Goal: Task Accomplishment & Management: Use online tool/utility

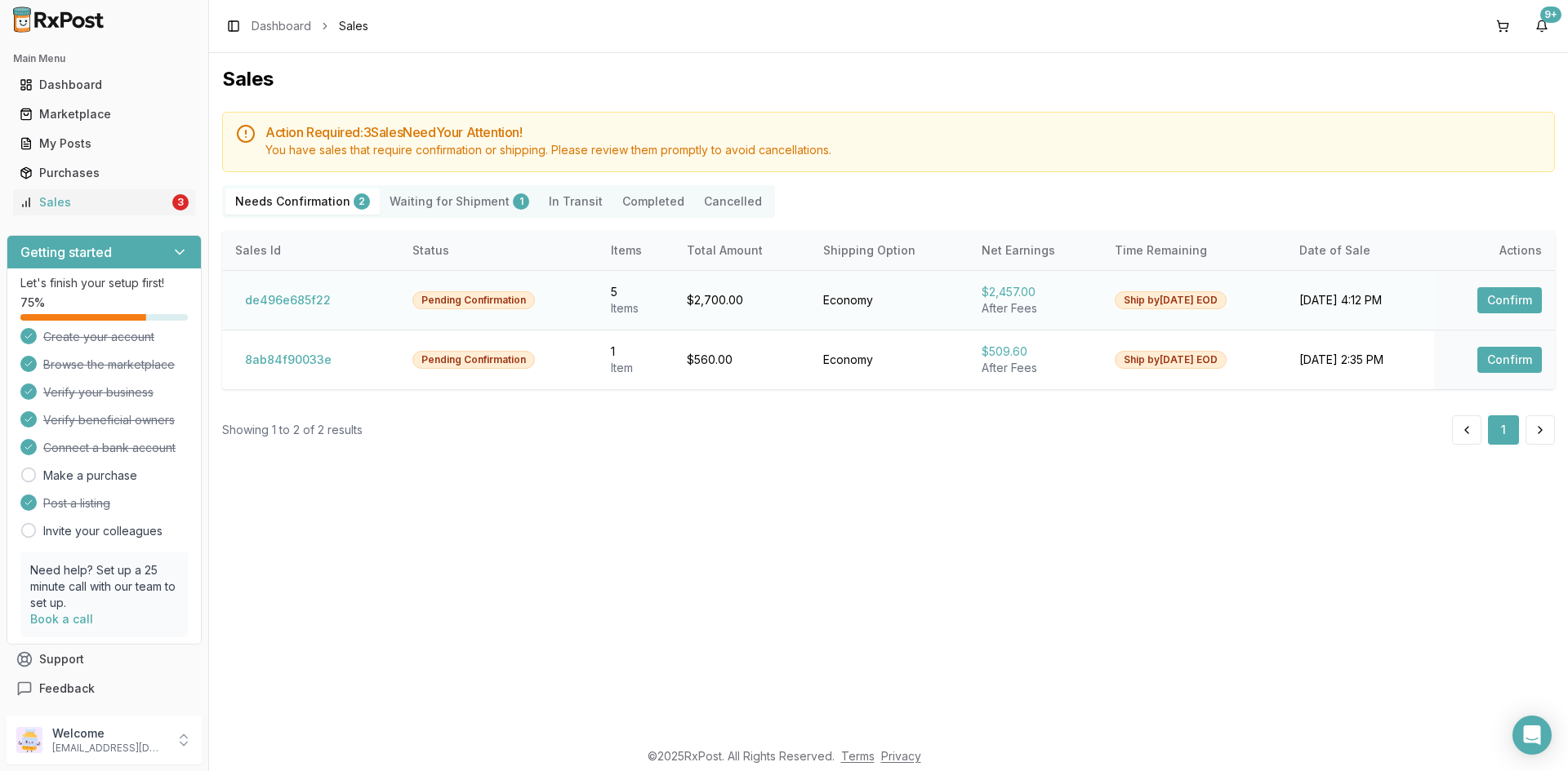
click at [1505, 302] on button "Confirm" at bounding box center [1509, 300] width 64 height 26
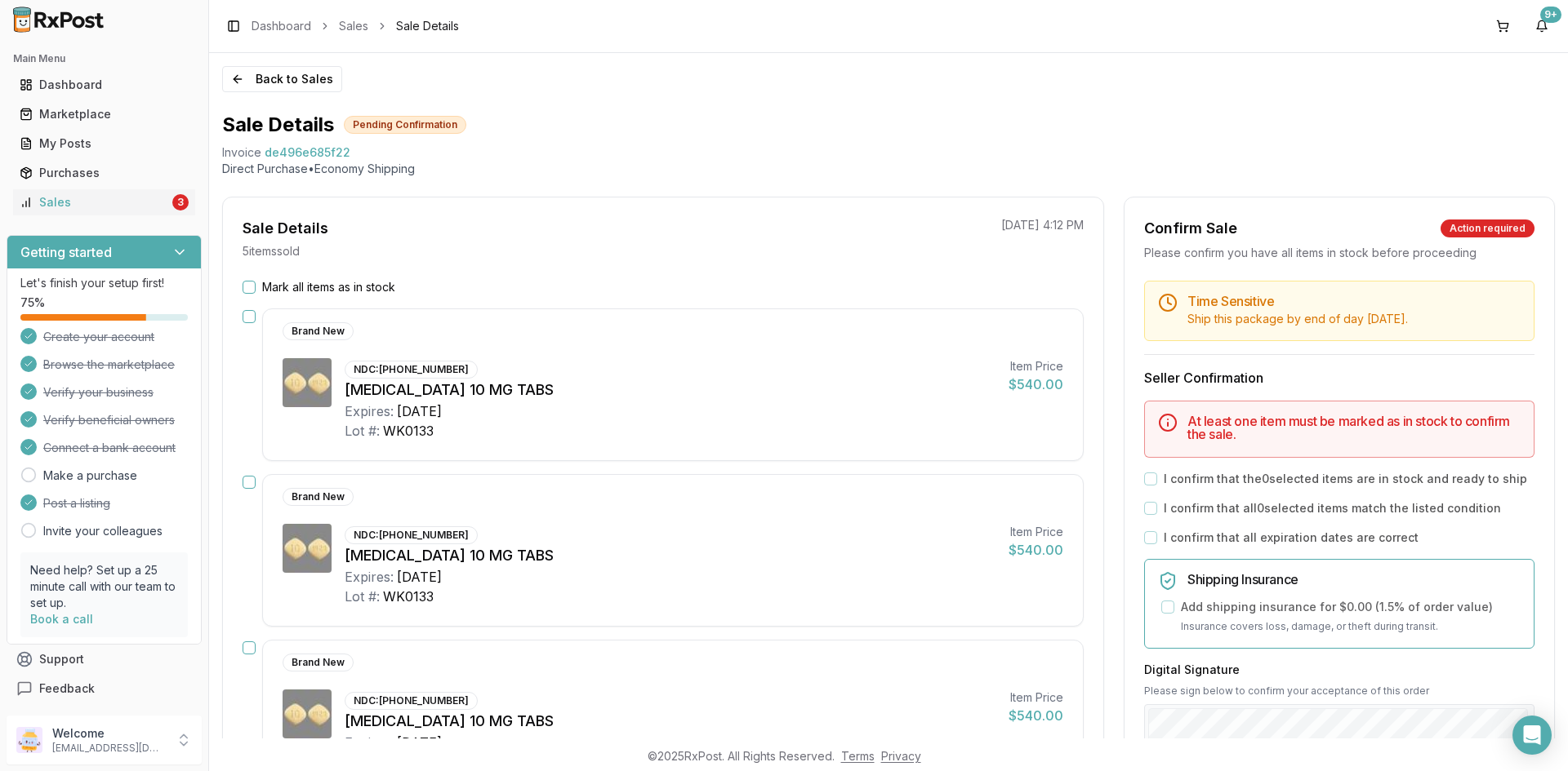
click at [249, 284] on button "Mark all items as in stock" at bounding box center [249, 287] width 13 height 13
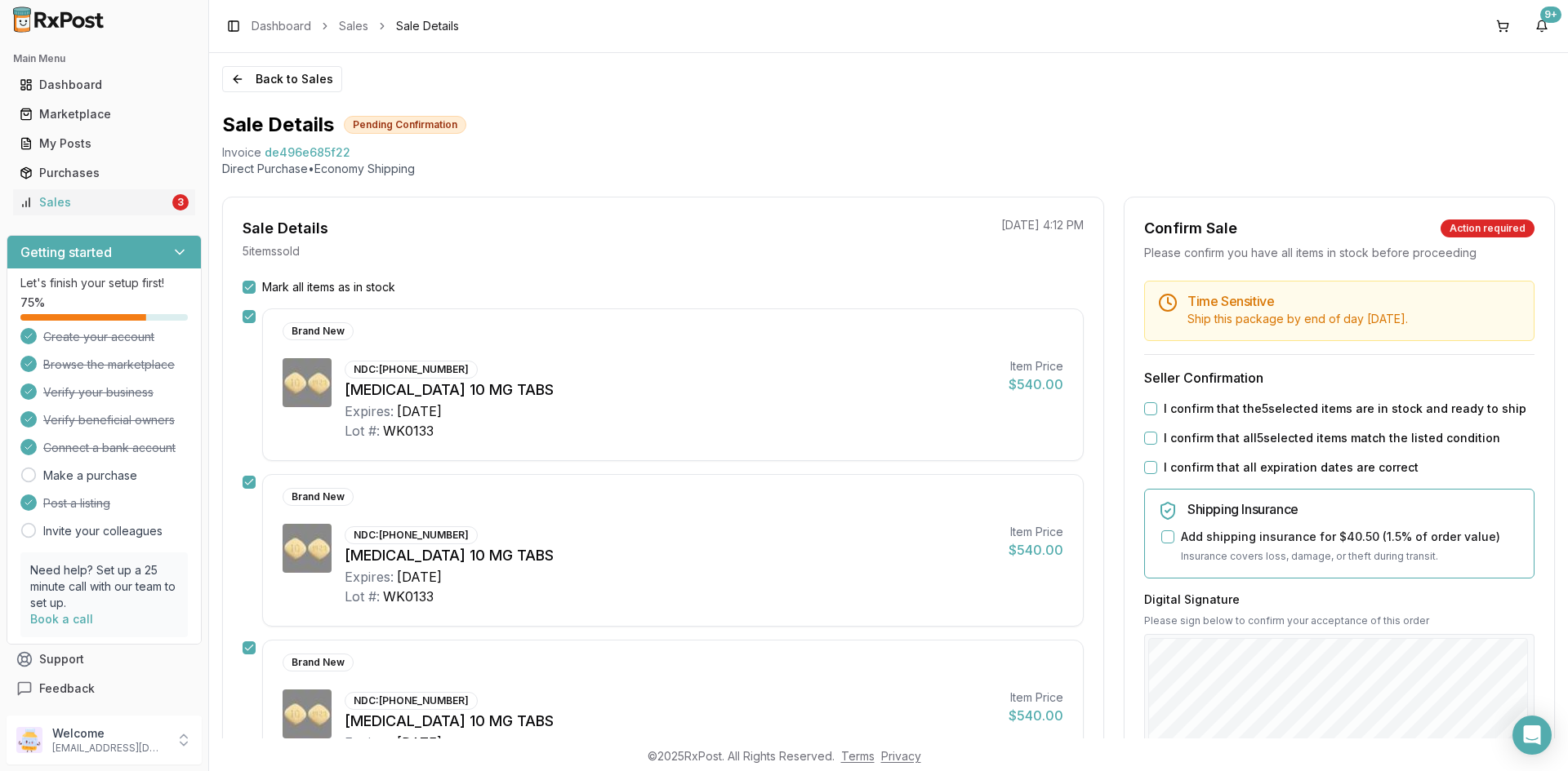
click at [1147, 405] on button "I confirm that the 5 selected items are in stock and ready to ship" at bounding box center [1150, 408] width 13 height 13
click at [1144, 440] on button "I confirm that all 5 selected items match the listed condition" at bounding box center [1150, 438] width 13 height 13
click at [1145, 463] on button "I confirm that all expiration dates are correct" at bounding box center [1150, 467] width 13 height 13
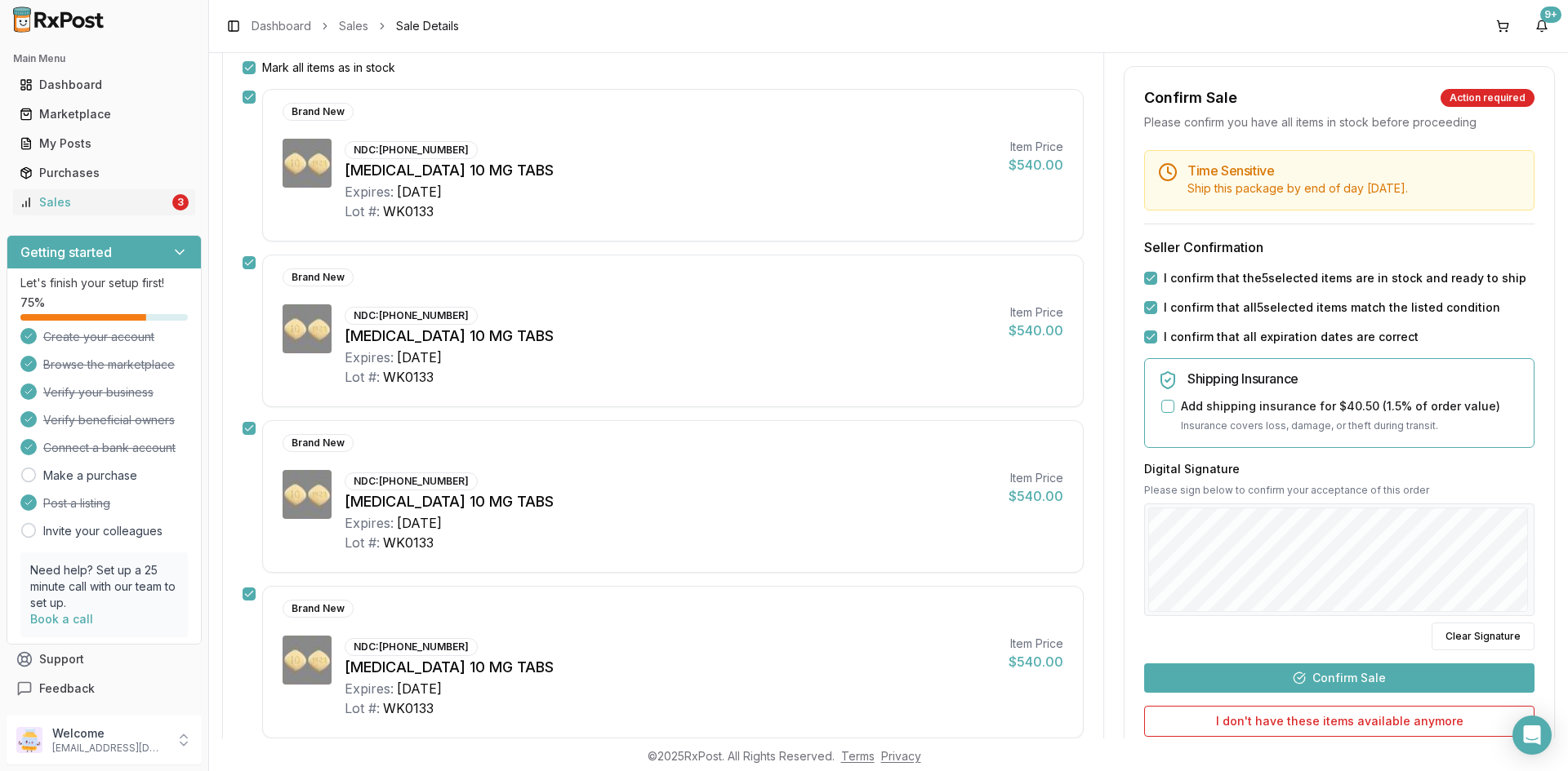
scroll to position [245, 0]
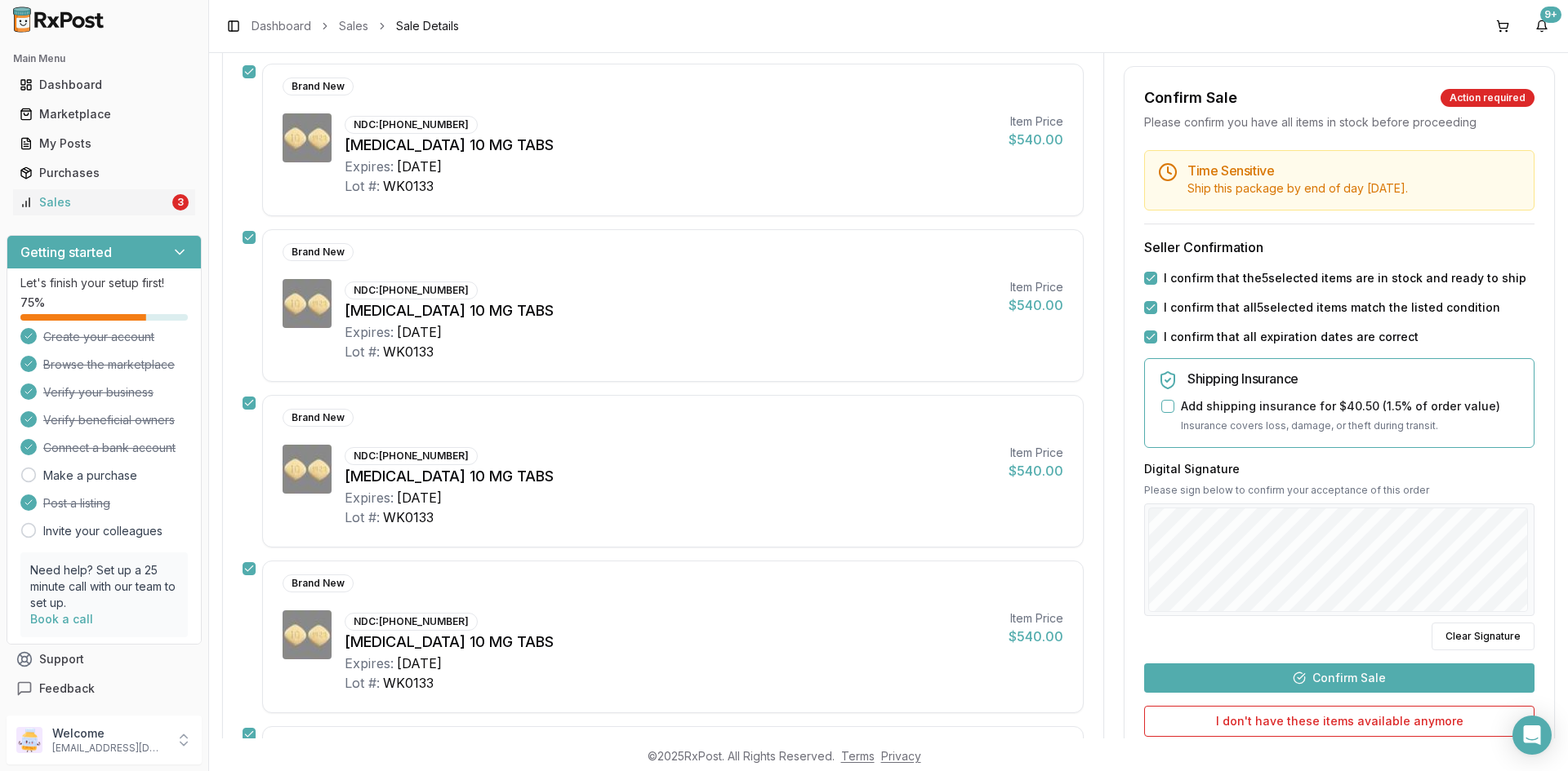
click at [1280, 682] on button "Confirm Sale" at bounding box center [1339, 678] width 390 height 29
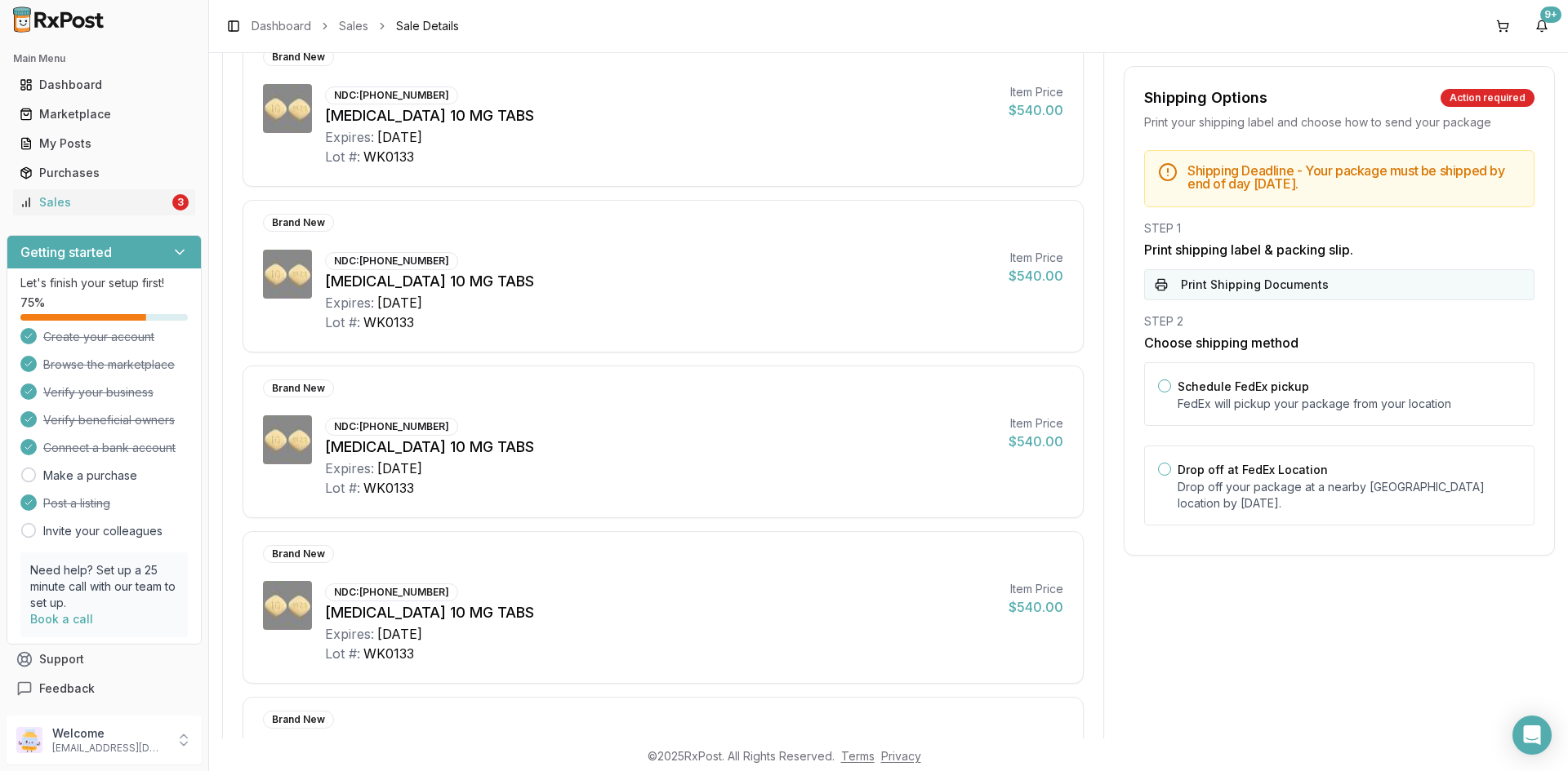
click at [1166, 292] on button "Print Shipping Documents" at bounding box center [1339, 285] width 390 height 31
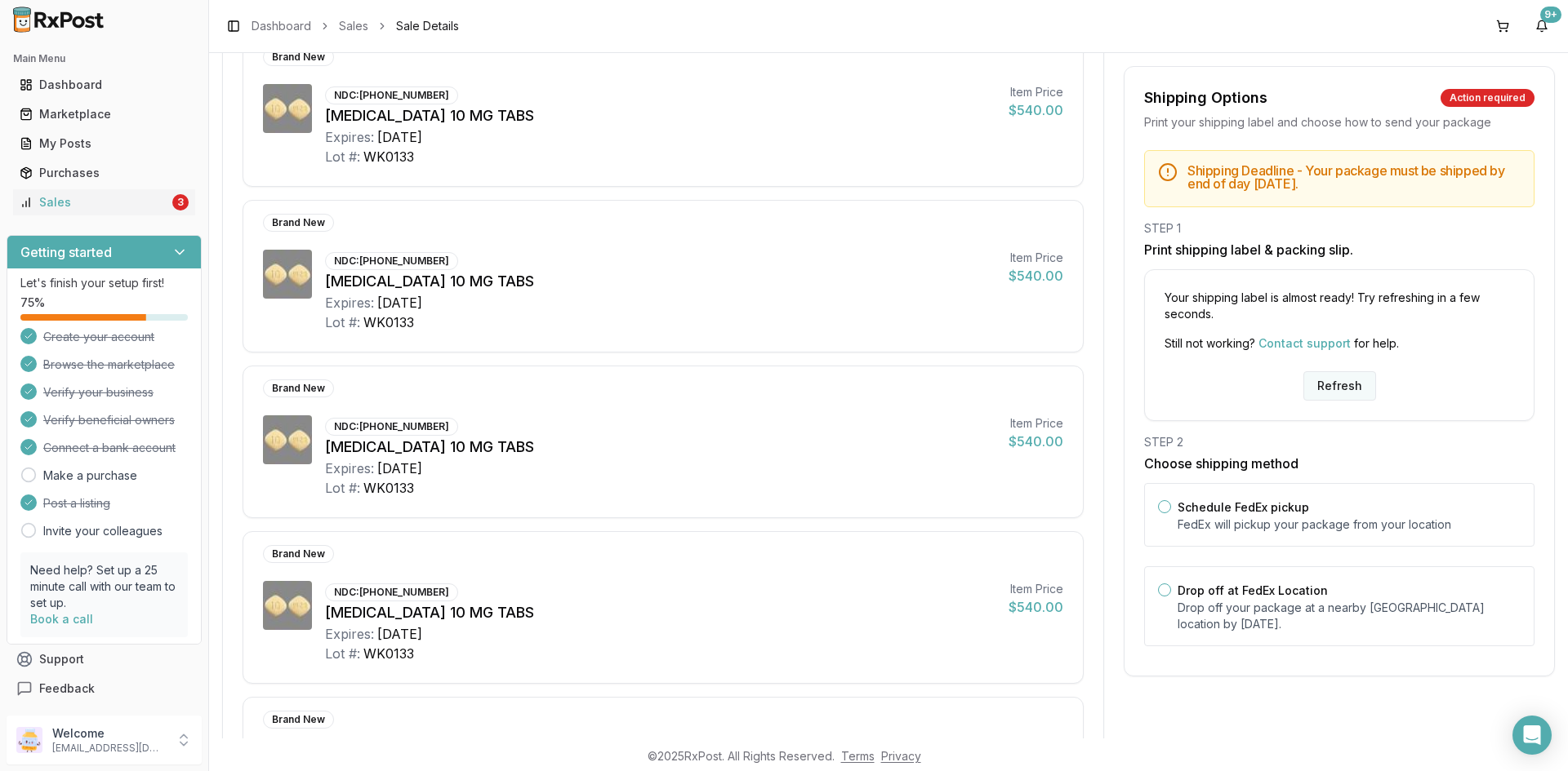
click at [1334, 371] on button "Refresh" at bounding box center [1340, 386] width 73 height 29
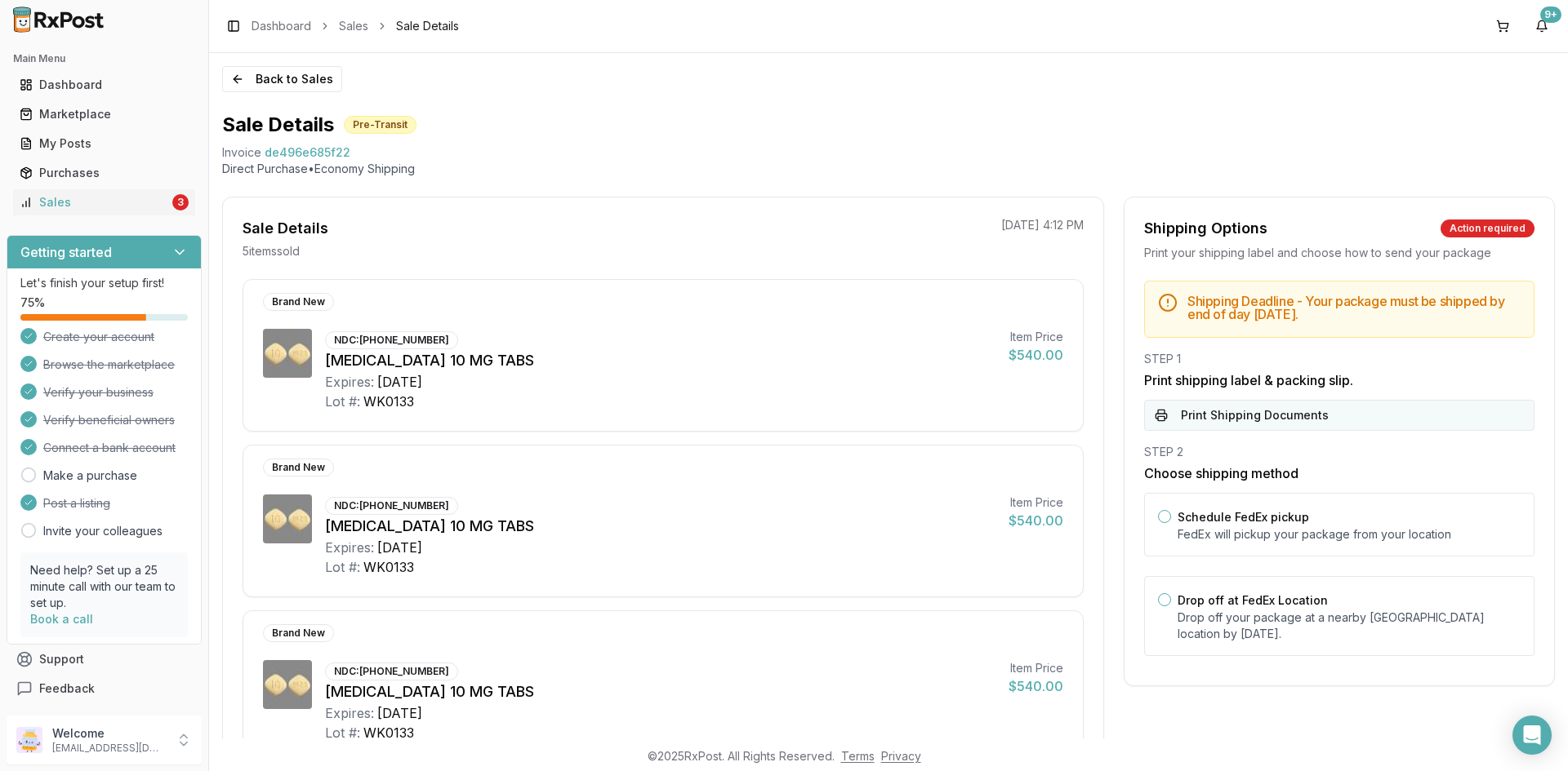
click at [1266, 418] on button "Print Shipping Documents" at bounding box center [1339, 414] width 390 height 31
click at [130, 191] on link "Sales 3" at bounding box center [104, 202] width 182 height 29
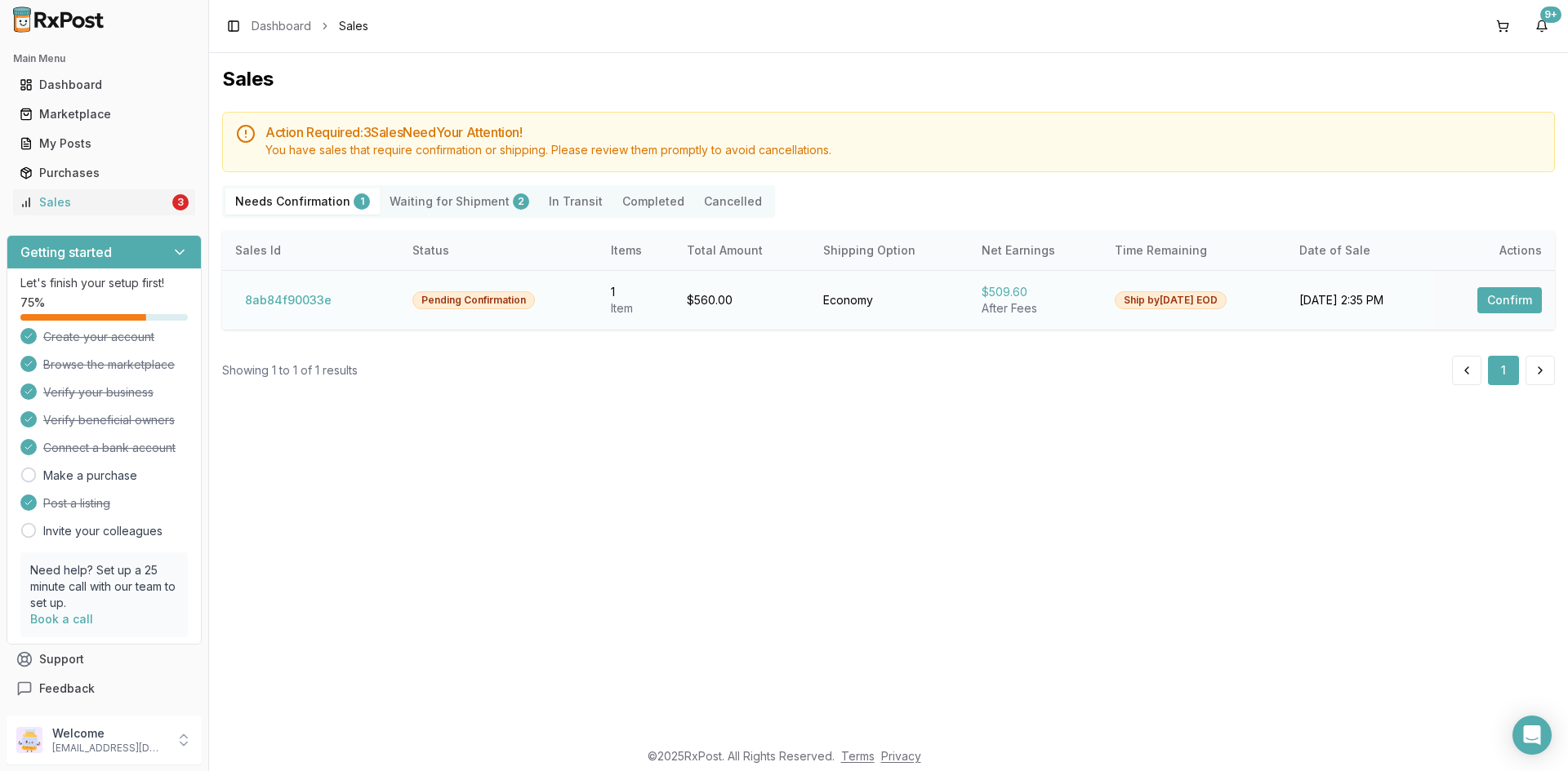
click at [1492, 293] on button "Confirm" at bounding box center [1509, 300] width 64 height 26
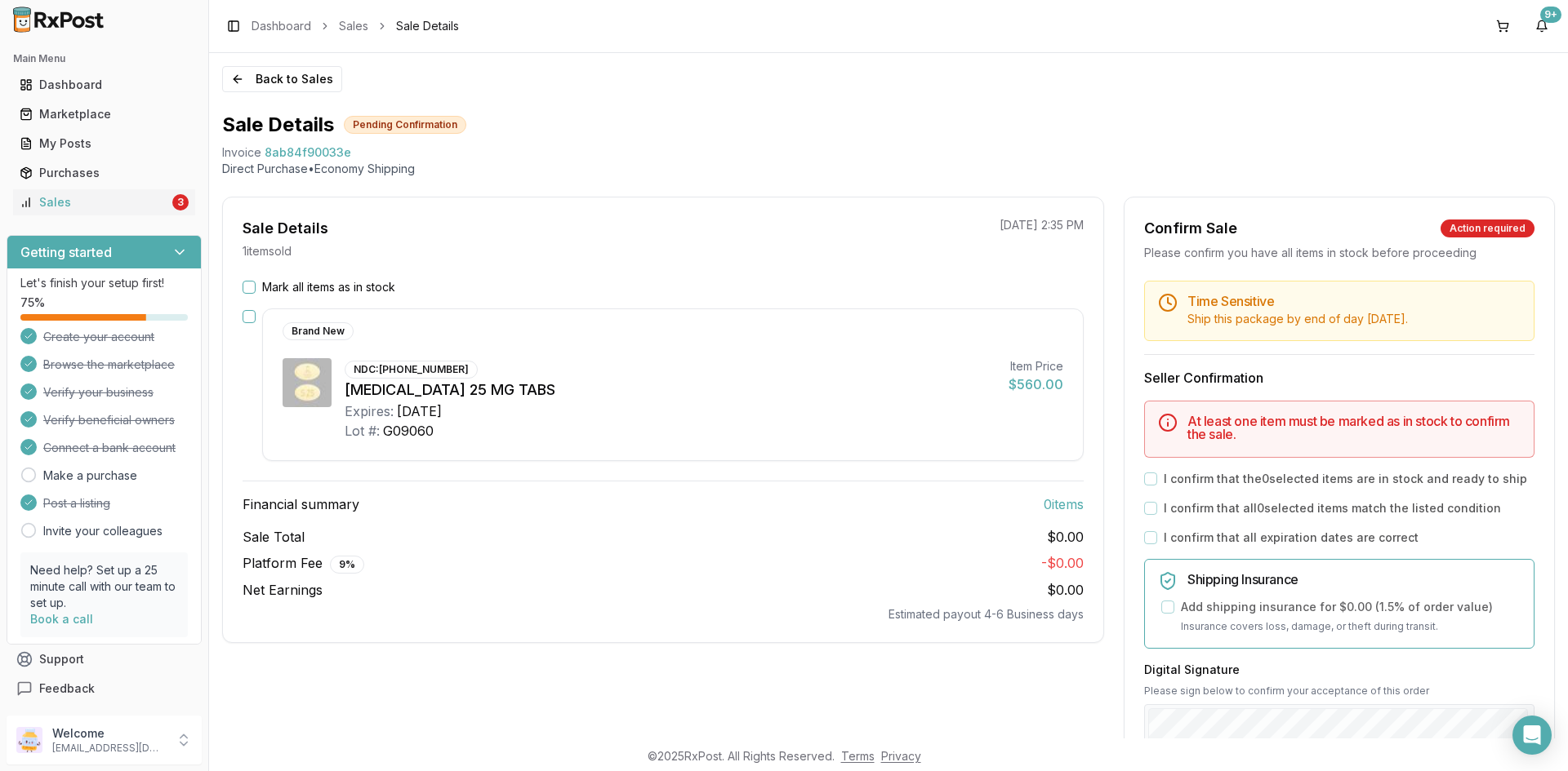
click at [250, 287] on button "Mark all items as in stock" at bounding box center [249, 287] width 13 height 13
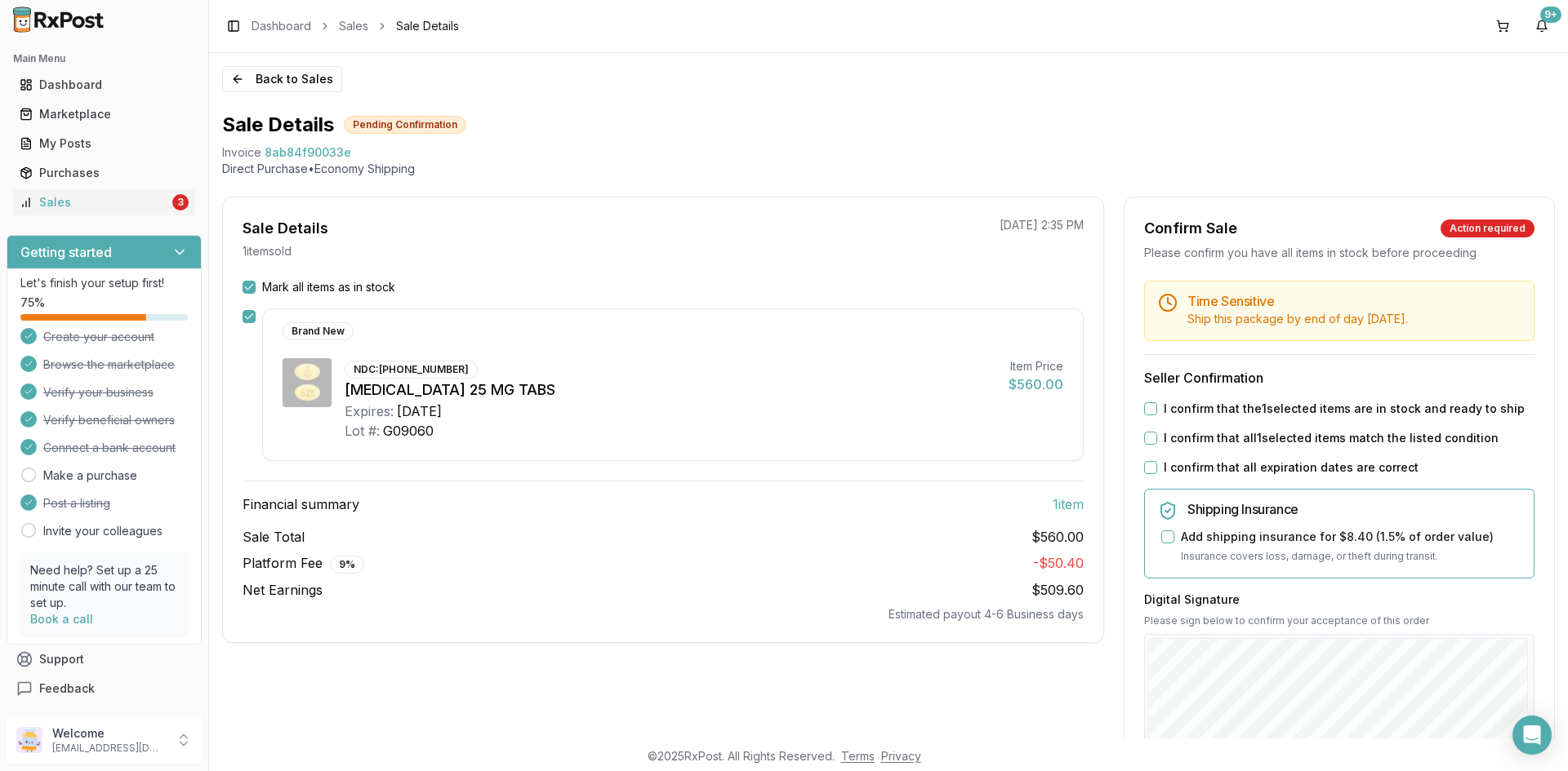
click at [1151, 409] on button "I confirm that the 1 selected items are in stock and ready to ship" at bounding box center [1150, 408] width 13 height 13
click at [1153, 438] on button "I confirm that all 1 selected items match the listed condition" at bounding box center [1150, 438] width 13 height 13
click at [1148, 469] on button "I confirm that all expiration dates are correct" at bounding box center [1150, 467] width 13 height 13
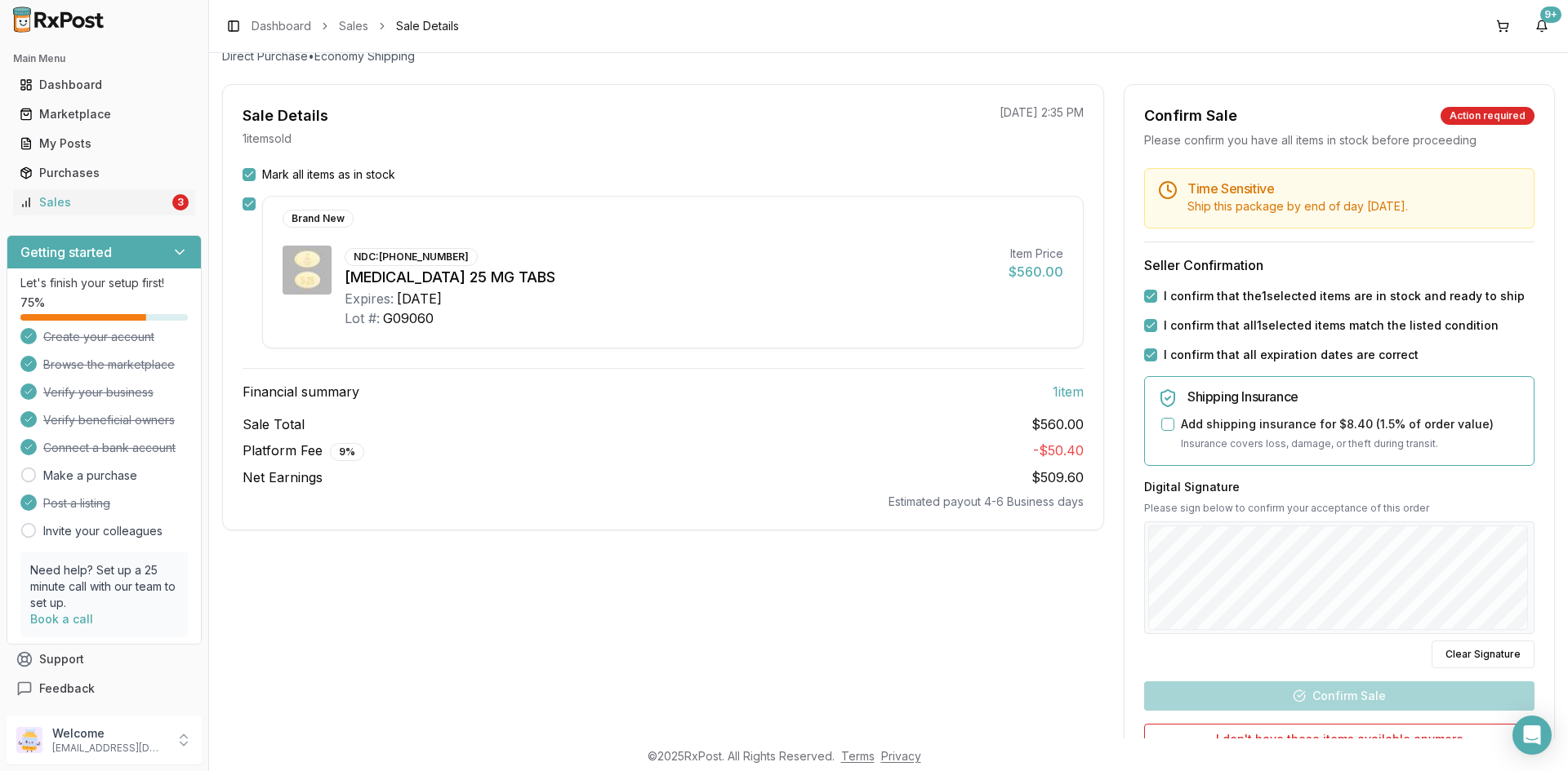
scroll to position [245, 0]
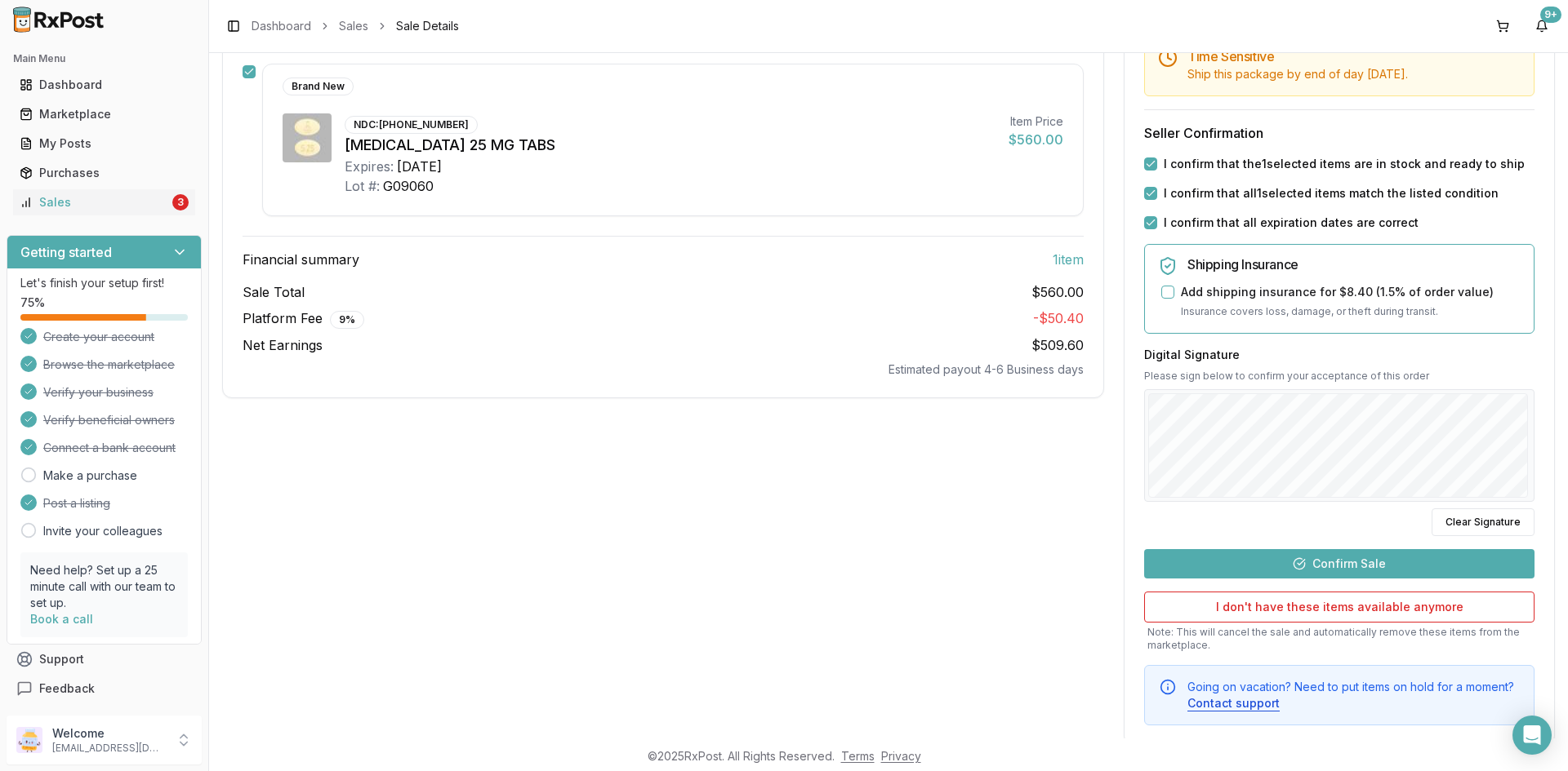
click at [1281, 555] on button "Confirm Sale" at bounding box center [1339, 564] width 390 height 29
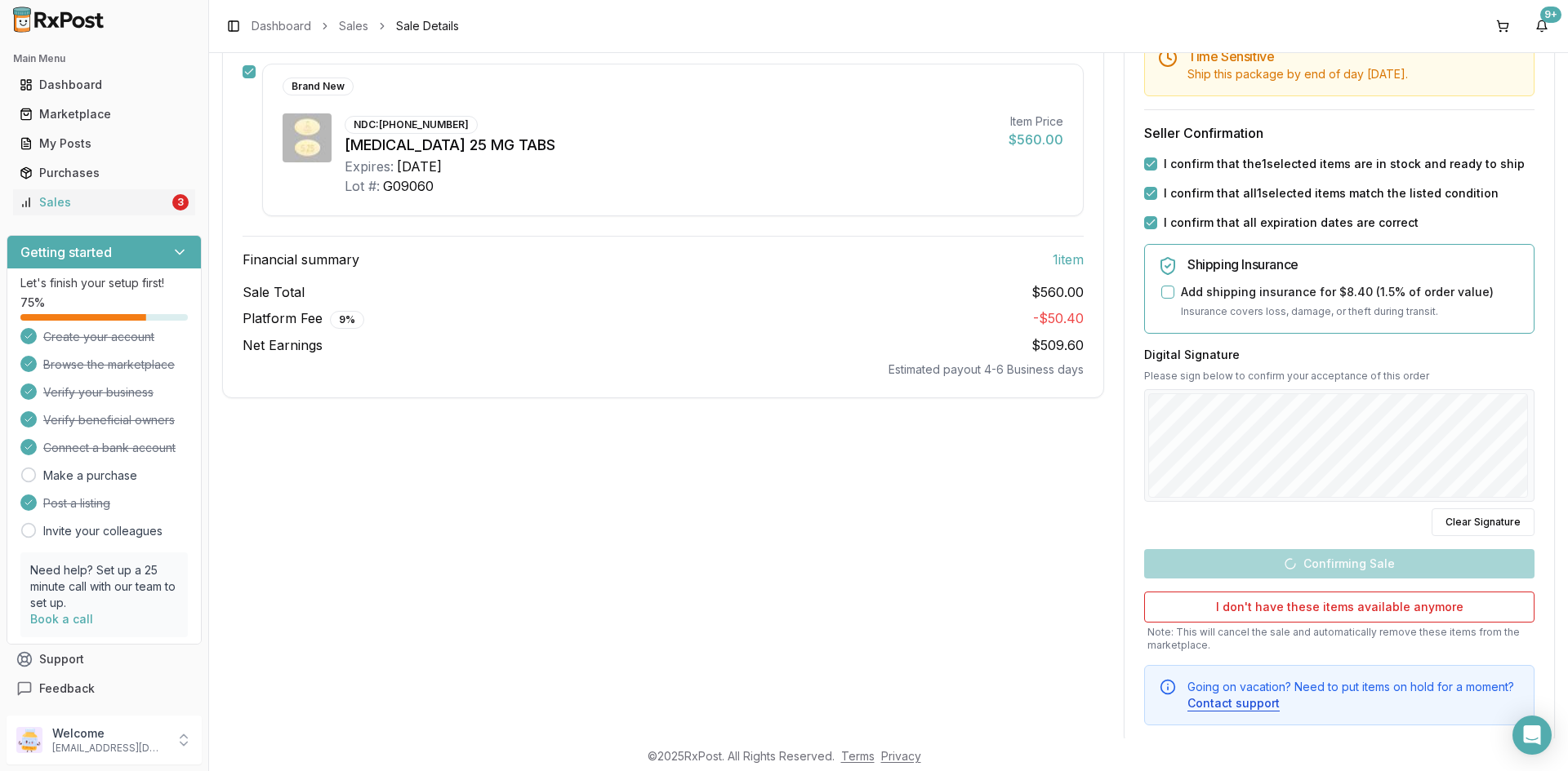
scroll to position [0, 0]
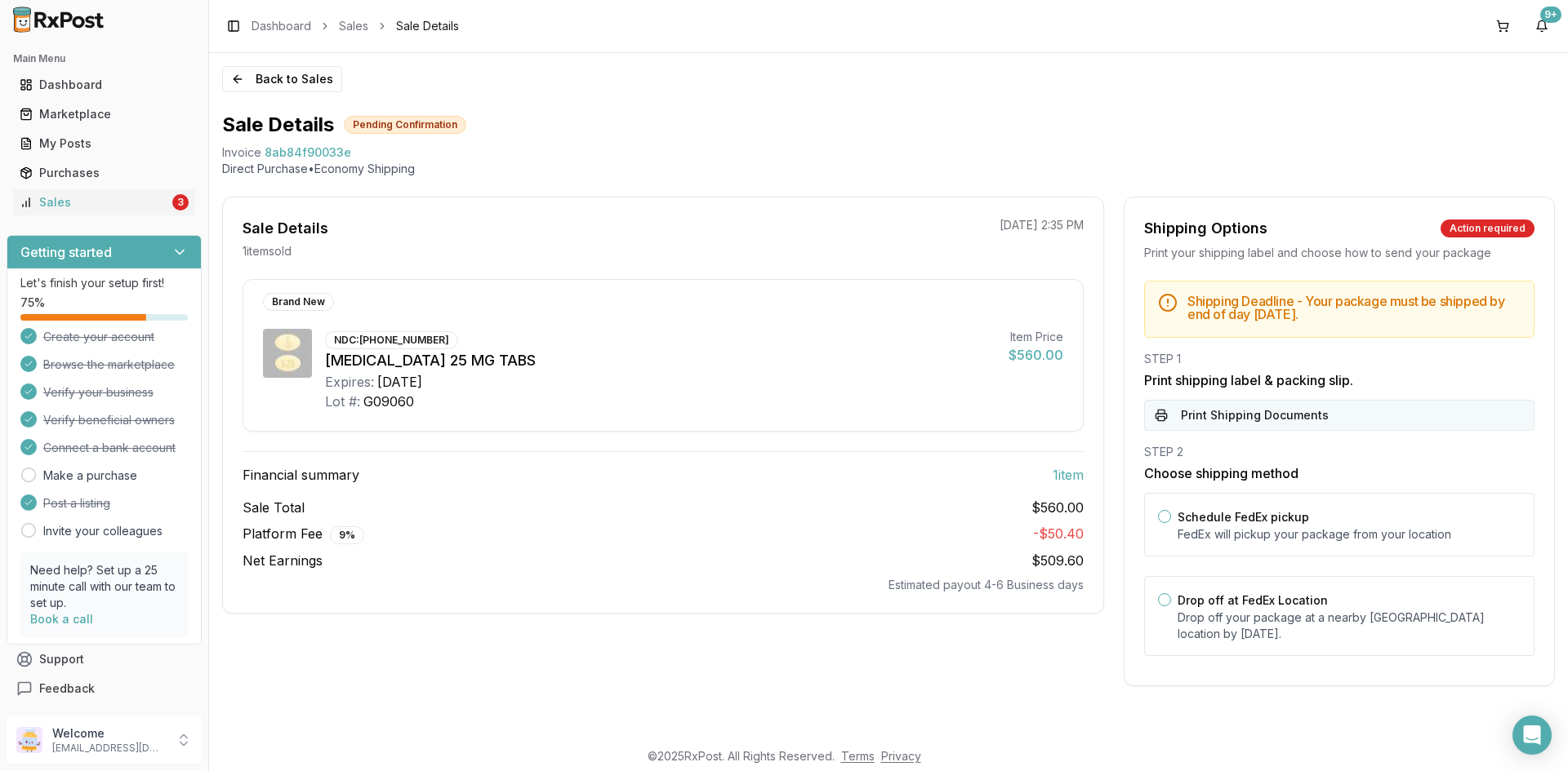
click at [1235, 421] on button "Print Shipping Documents" at bounding box center [1339, 414] width 390 height 31
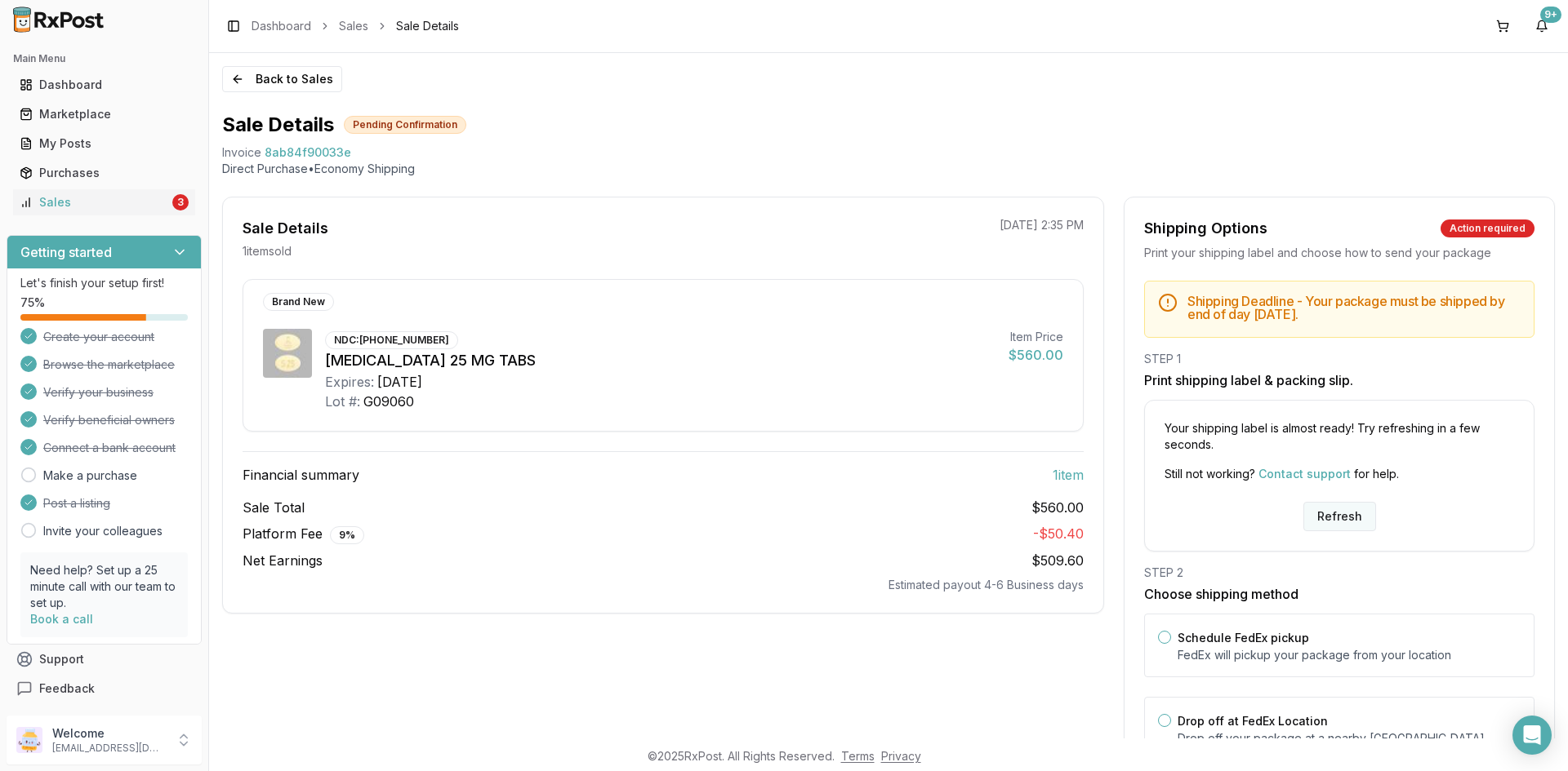
click at [1349, 513] on button "Refresh" at bounding box center [1340, 516] width 73 height 29
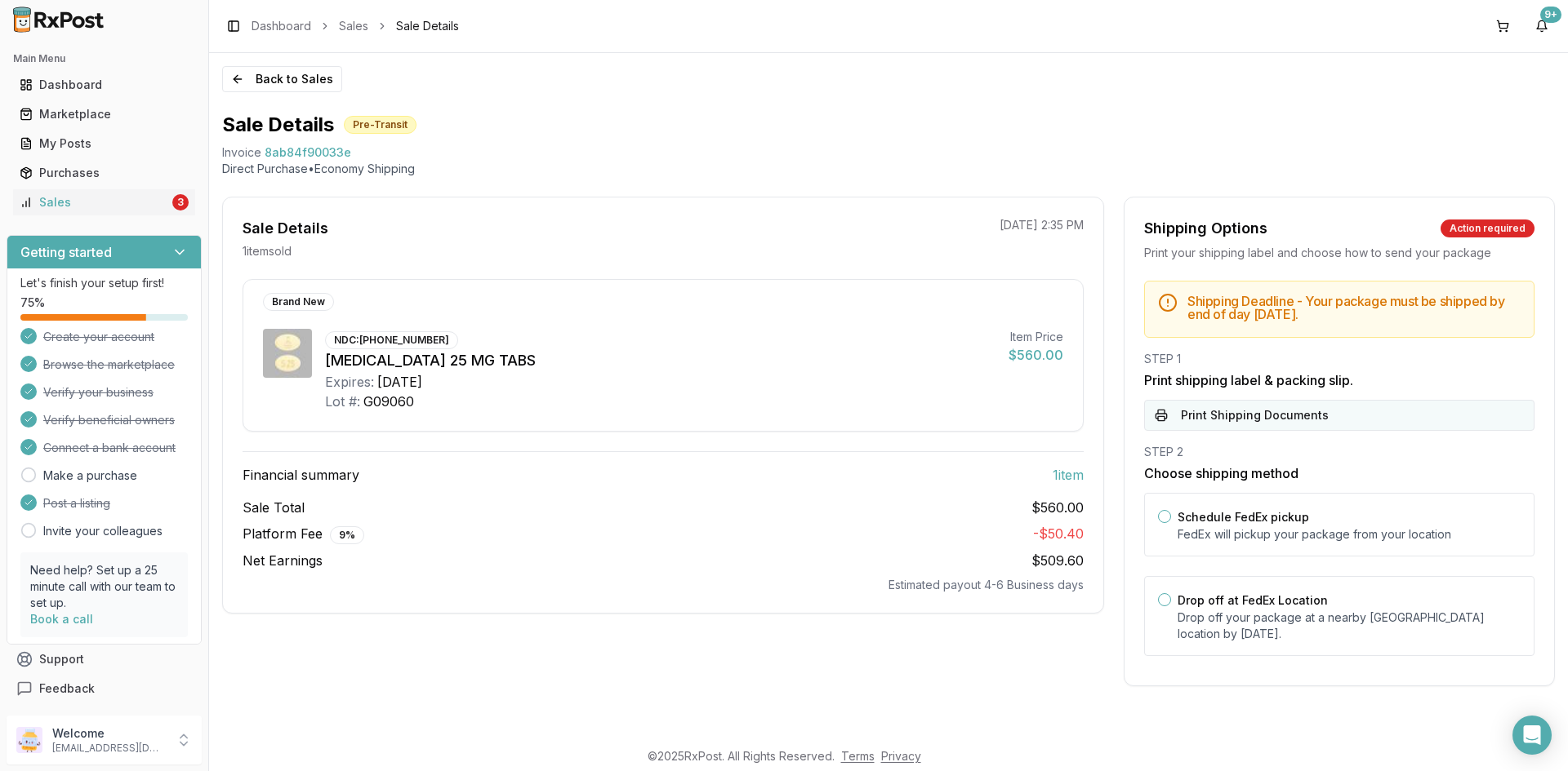
click at [1266, 417] on button "Print Shipping Documents" at bounding box center [1339, 414] width 390 height 31
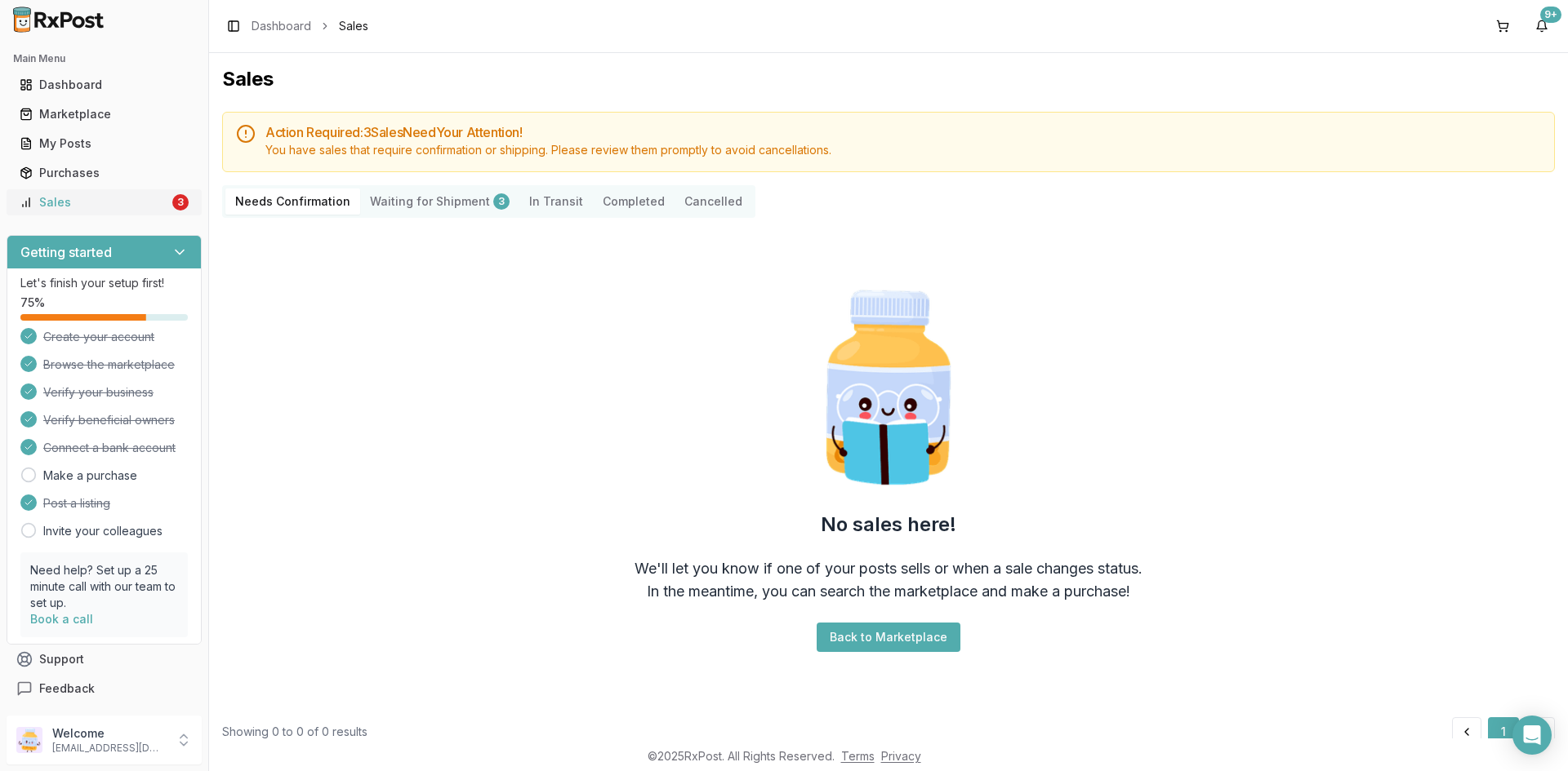
click at [155, 207] on div "Sales" at bounding box center [94, 202] width 149 height 17
